Goal: Find specific page/section: Find specific page/section

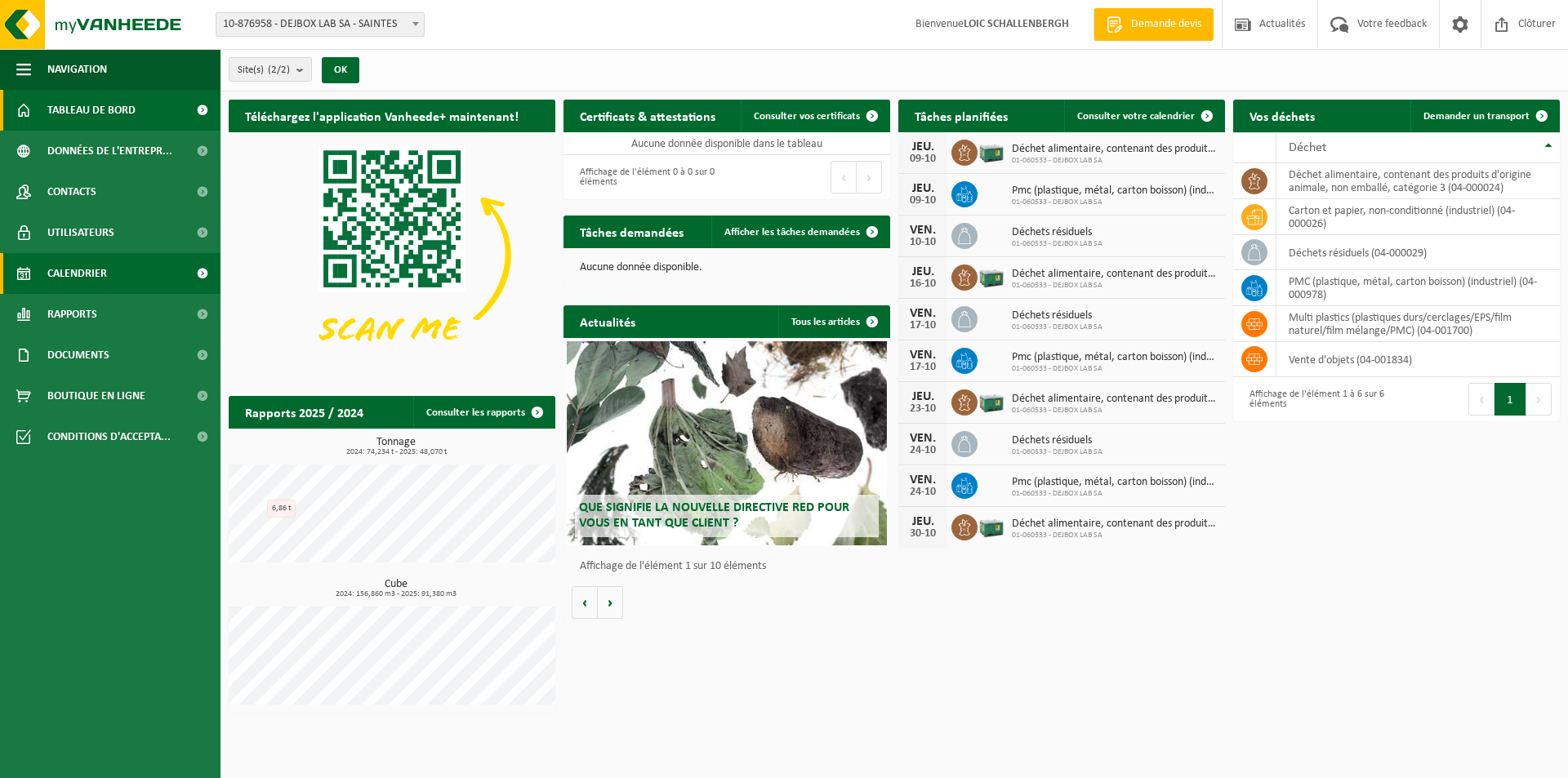
click at [113, 273] on link "Calendrier" at bounding box center [110, 273] width 221 height 41
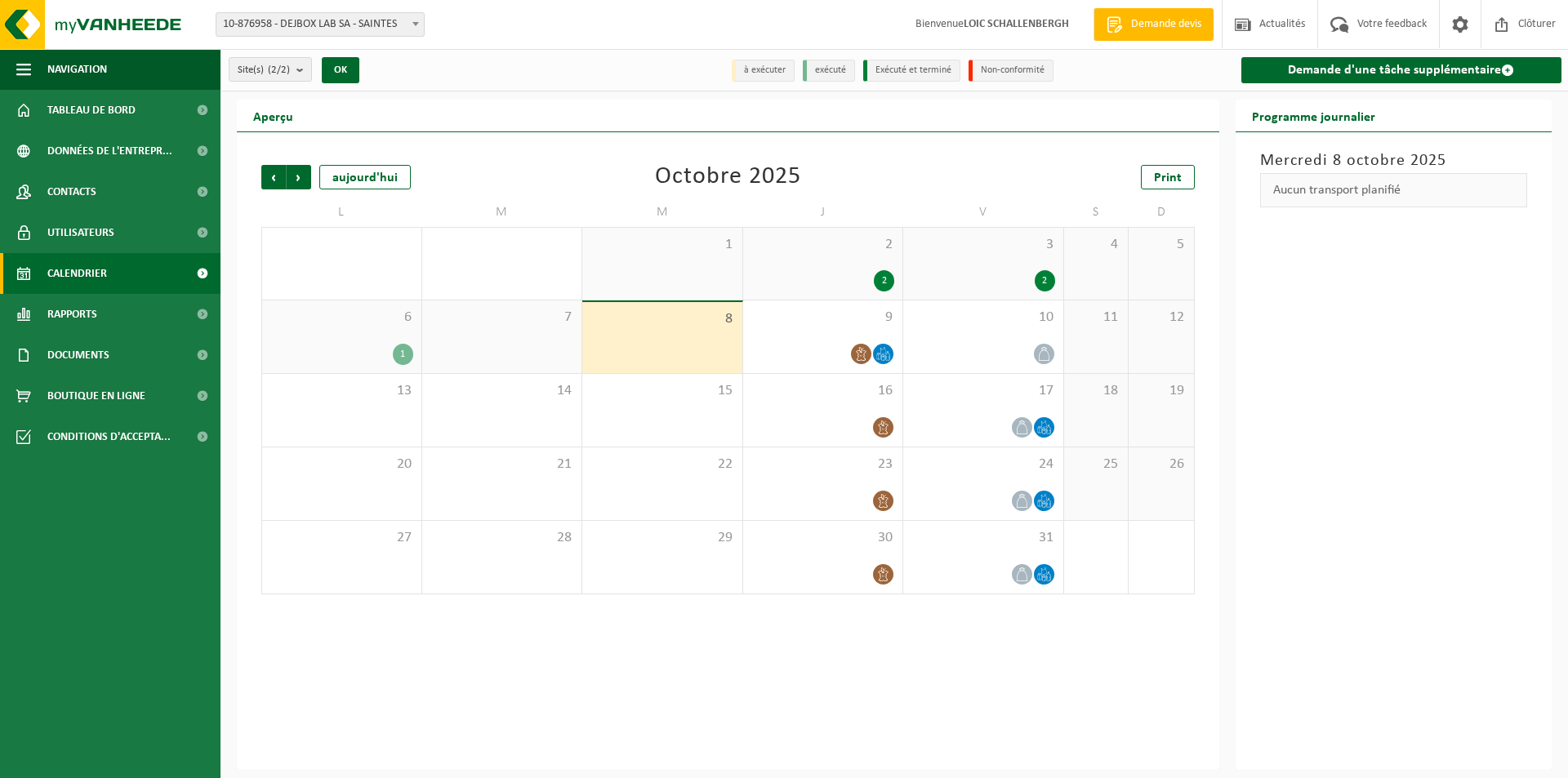
click at [1016, 272] on div "2" at bounding box center [983, 281] width 143 height 21
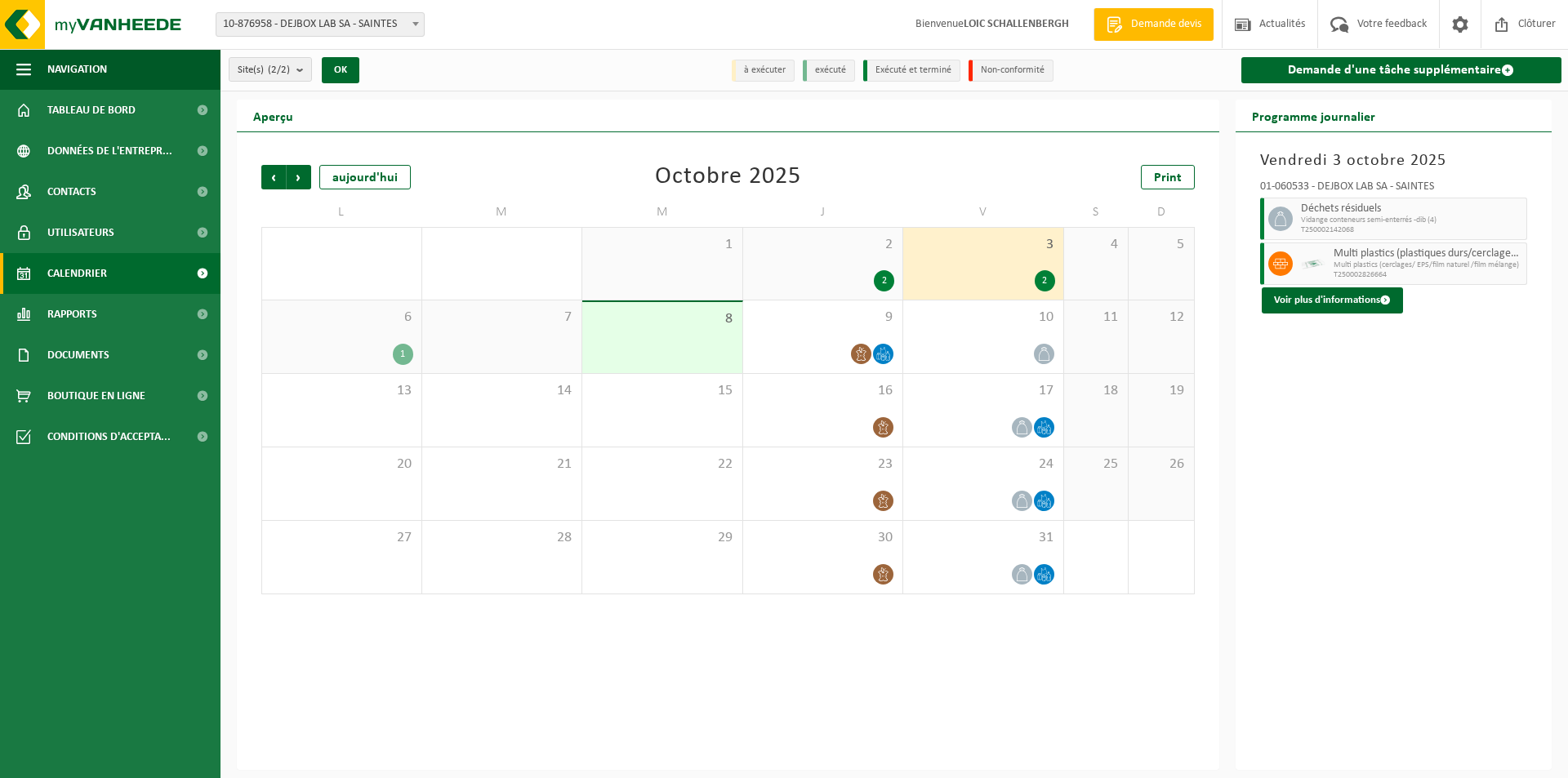
click at [827, 261] on div "2 2" at bounding box center [823, 263] width 160 height 72
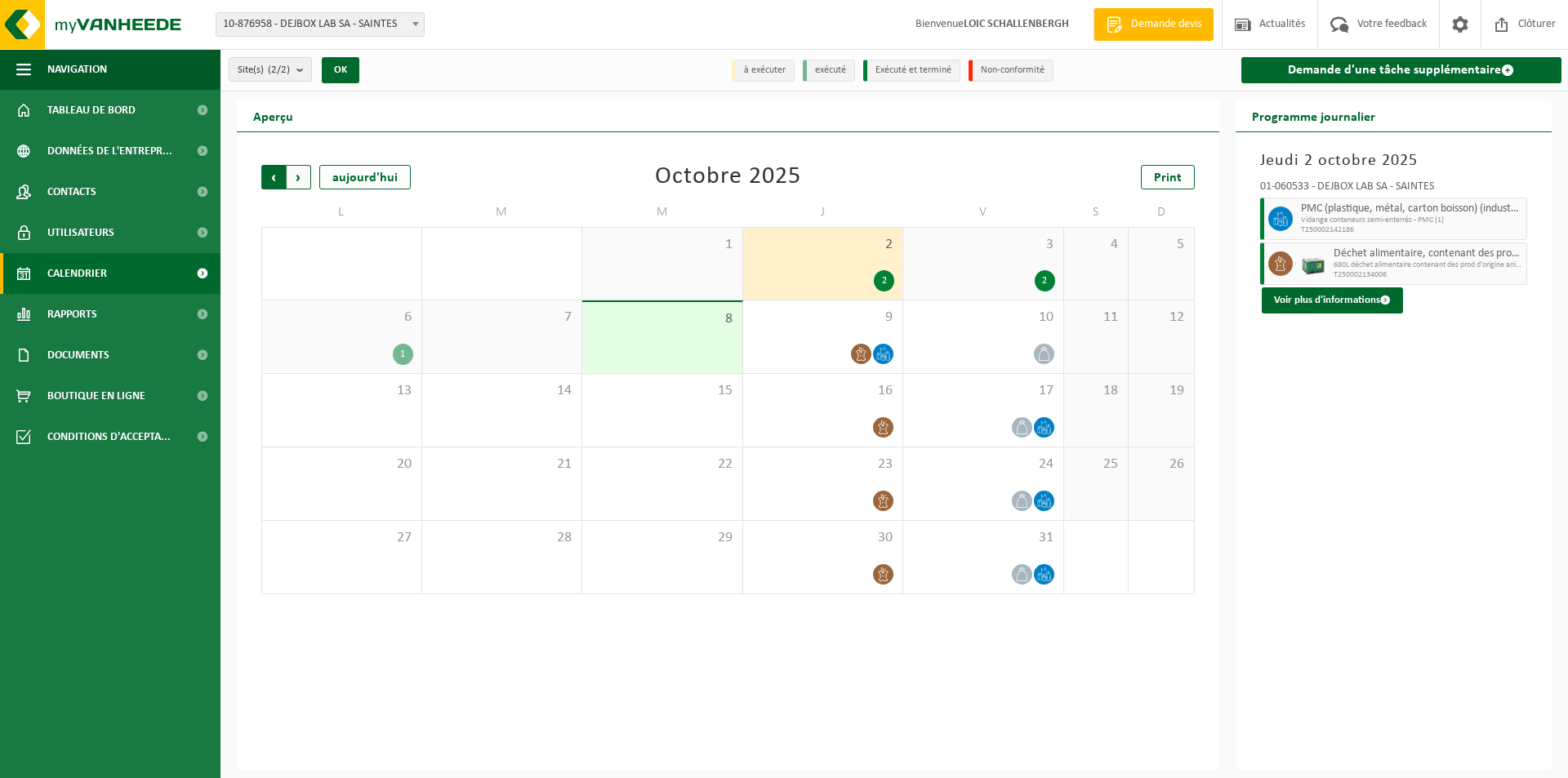
click at [296, 174] on span "Suivant" at bounding box center [299, 177] width 25 height 25
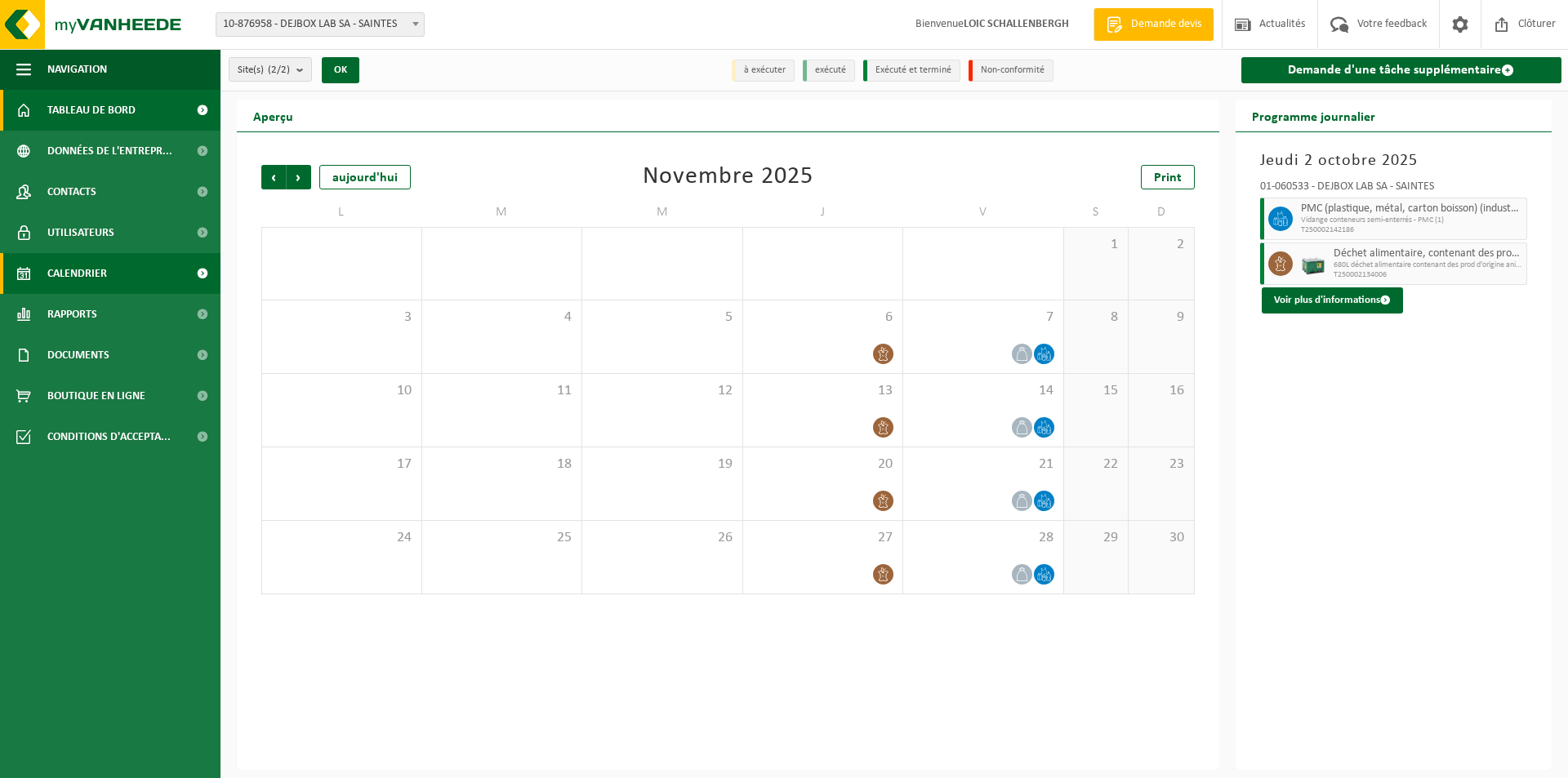
click at [127, 120] on span "Tableau de bord" at bounding box center [91, 110] width 88 height 41
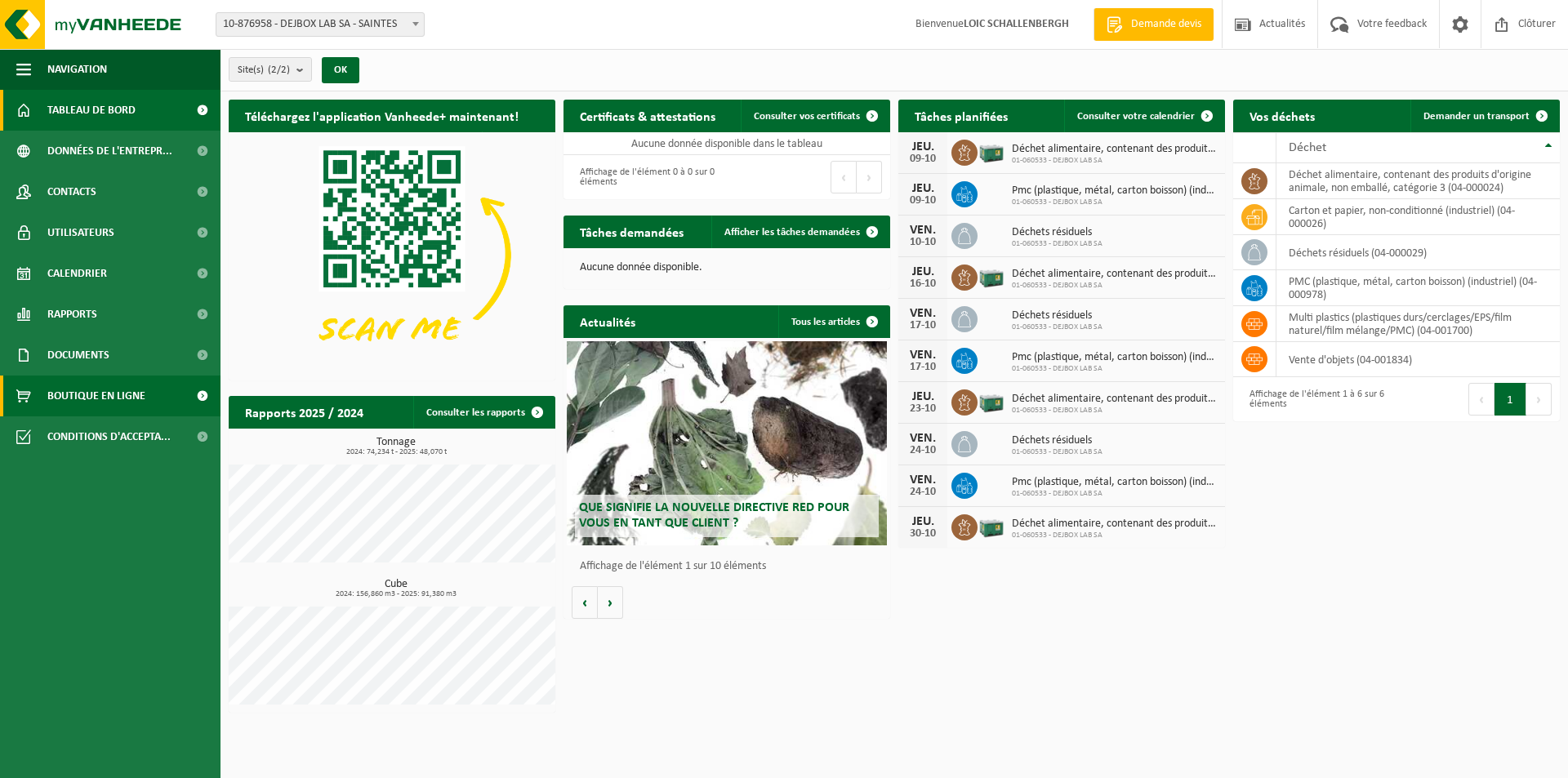
click at [57, 401] on span "Boutique en ligne" at bounding box center [96, 396] width 98 height 41
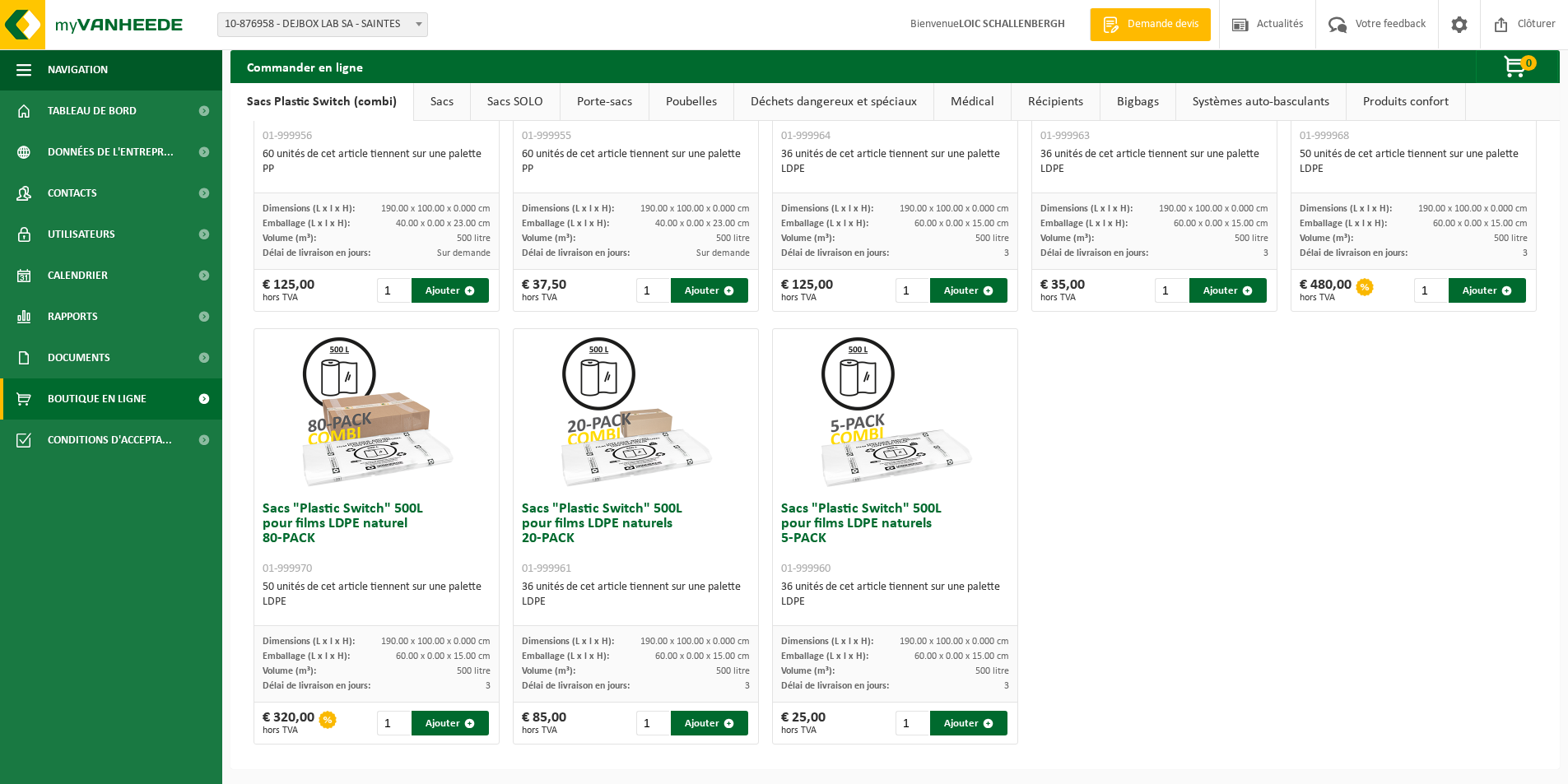
scroll to position [693, 0]
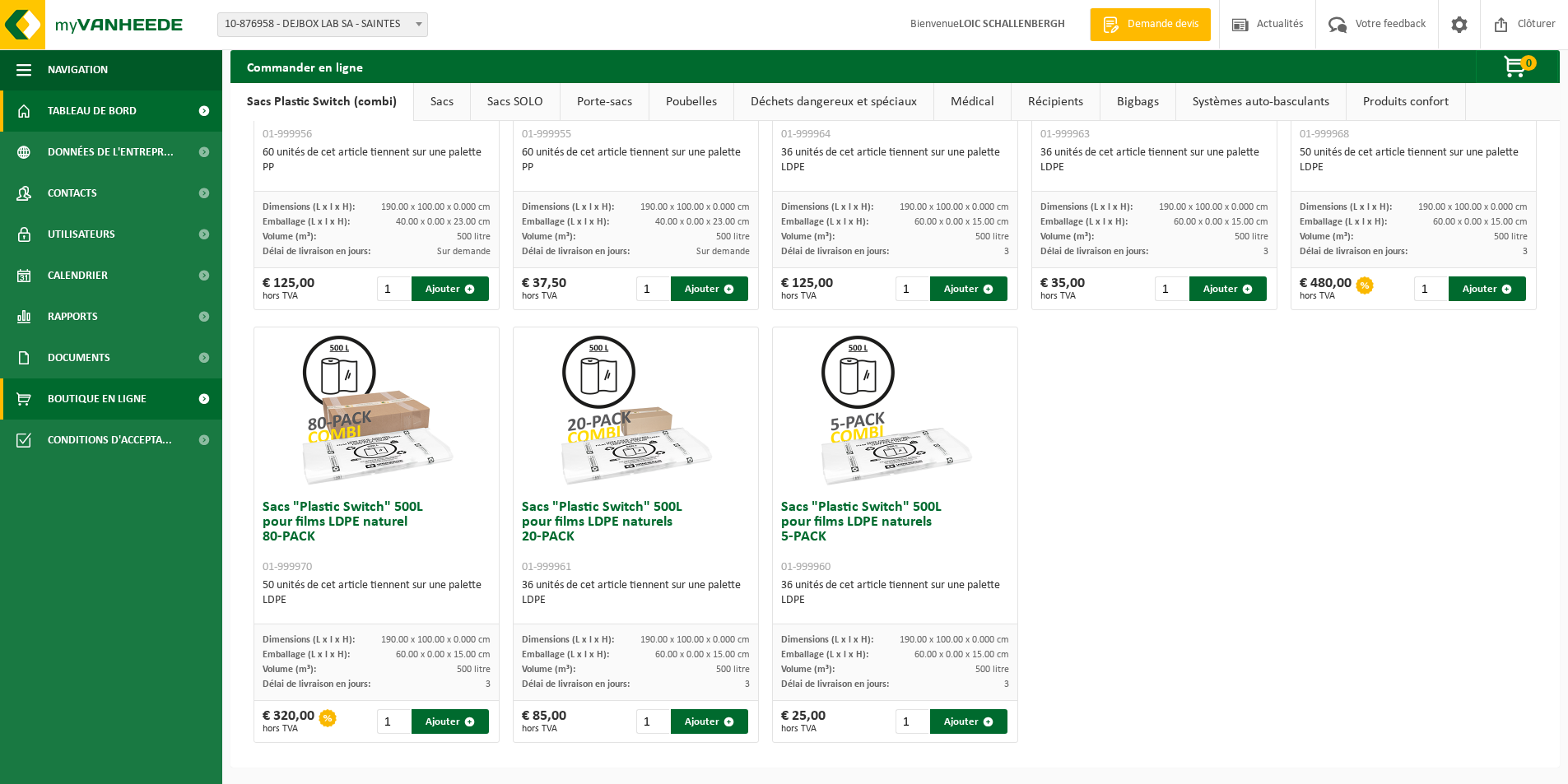
click at [94, 116] on span "Tableau de bord" at bounding box center [92, 111] width 89 height 41
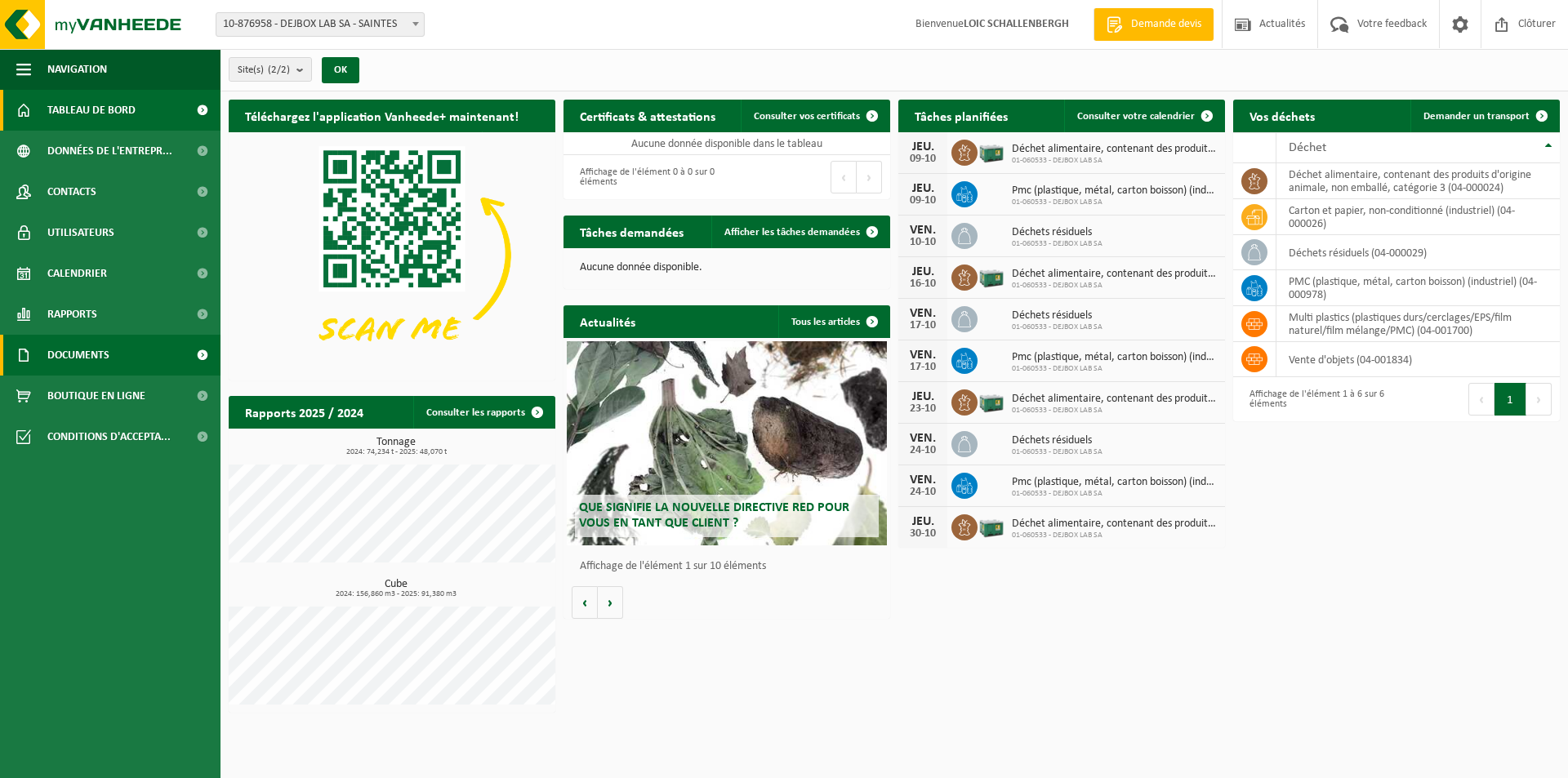
click at [71, 359] on span "Documents" at bounding box center [78, 355] width 62 height 41
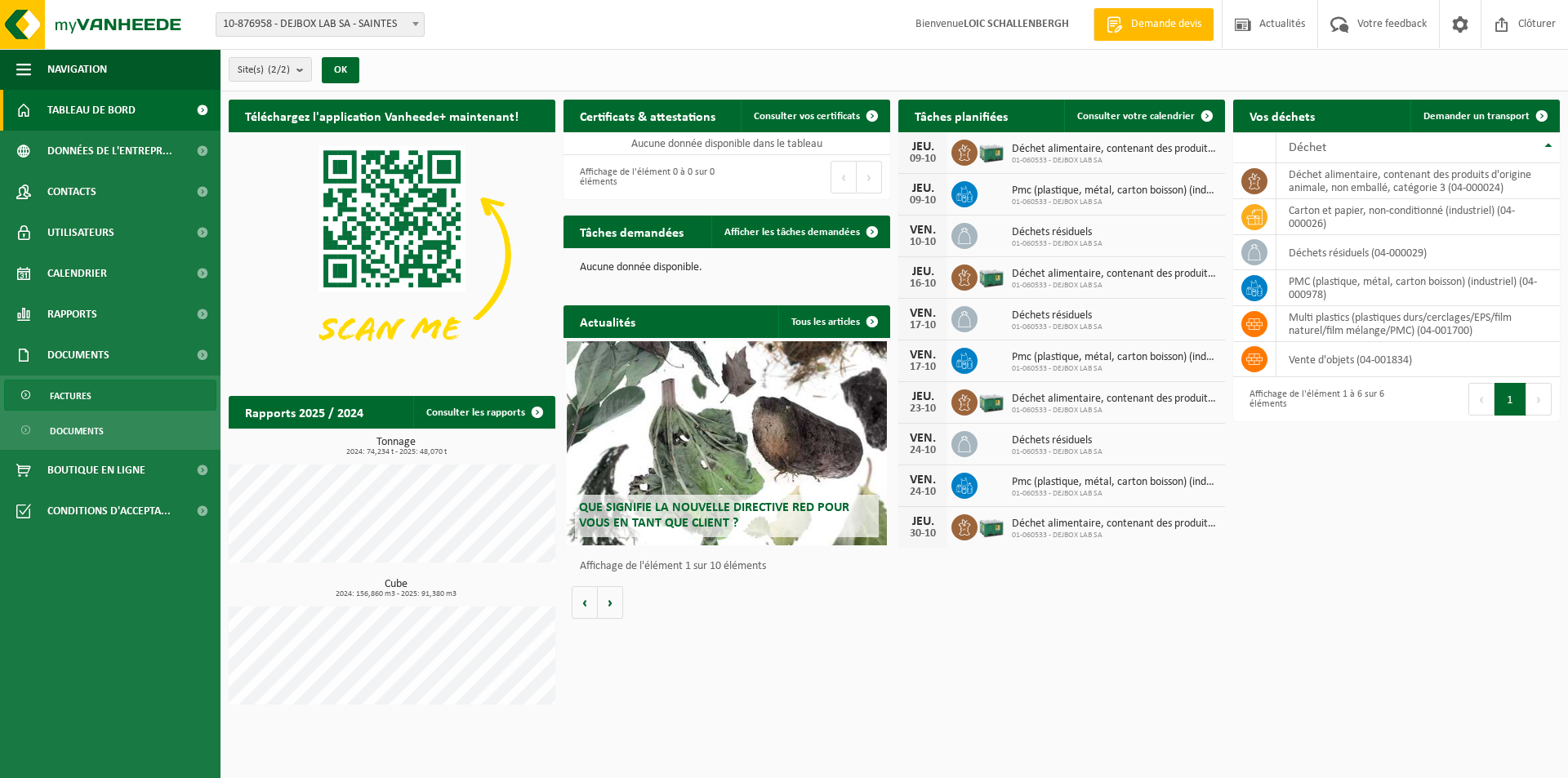
click at [74, 389] on span "Factures" at bounding box center [71, 396] width 42 height 31
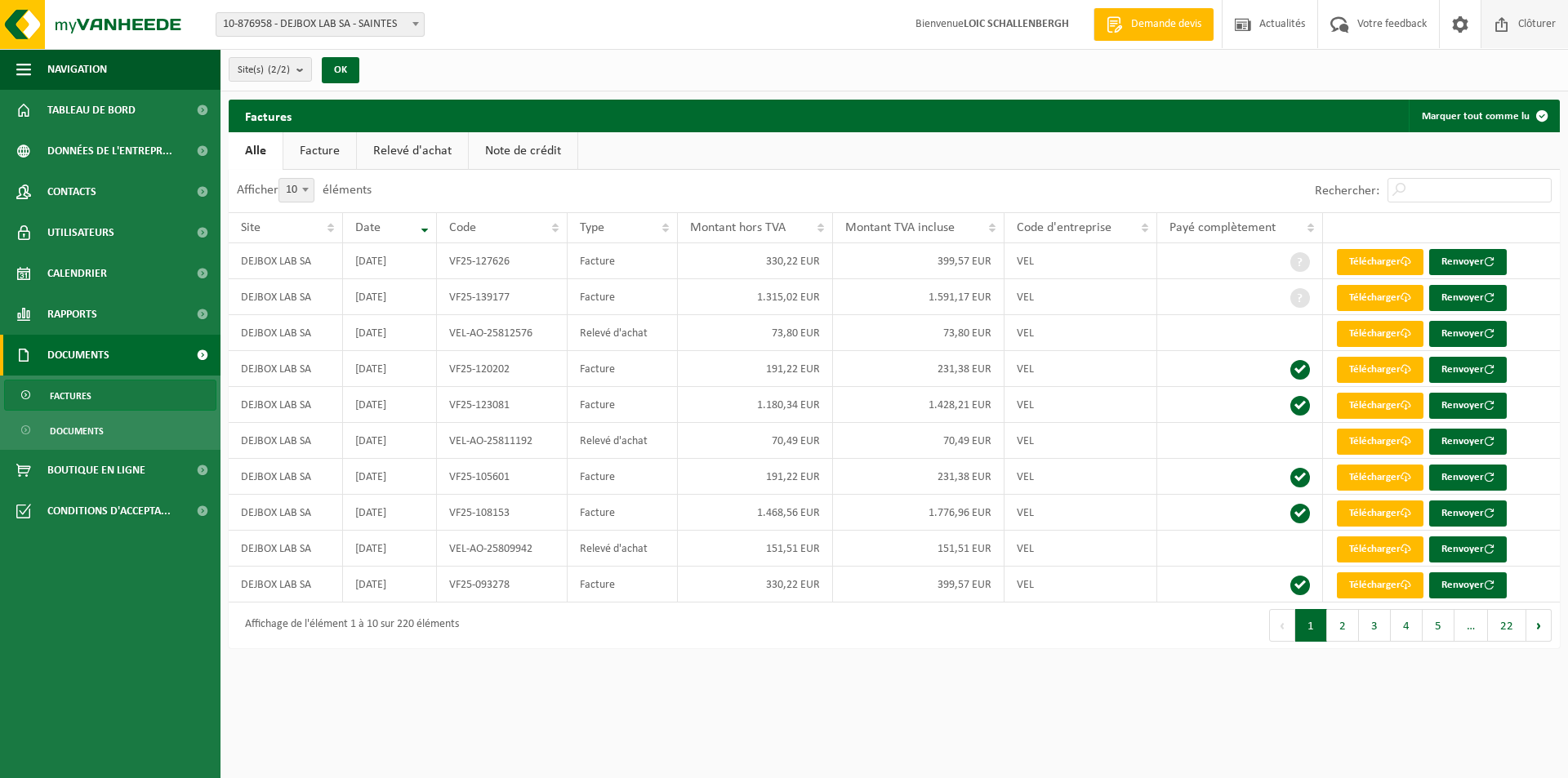
click at [1550, 25] on span "Clôturer" at bounding box center [1536, 24] width 45 height 48
